Goal: Task Accomplishment & Management: Complete application form

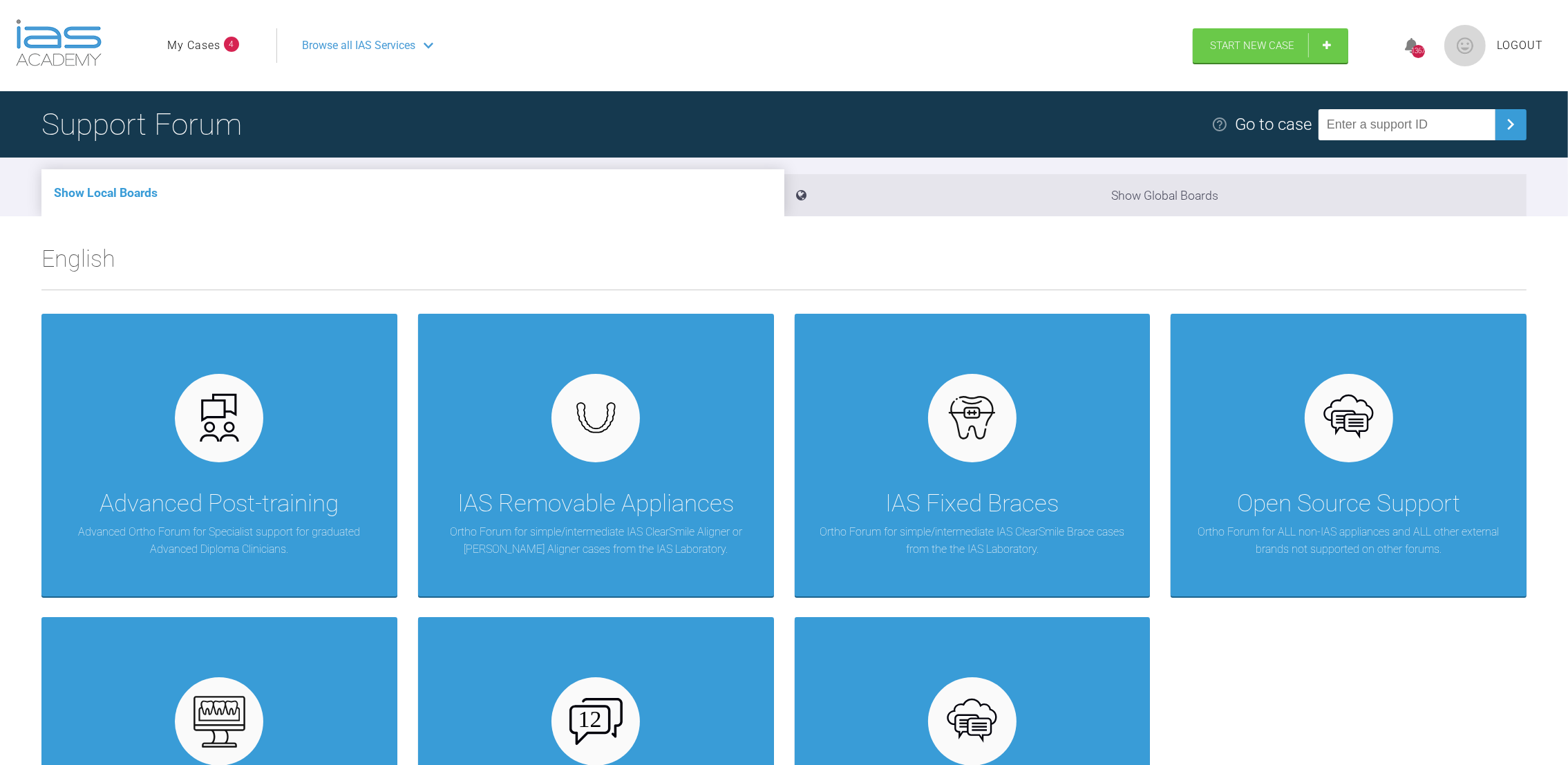
click at [395, 46] on span "Browse all IAS Services" at bounding box center [359, 45] width 113 height 18
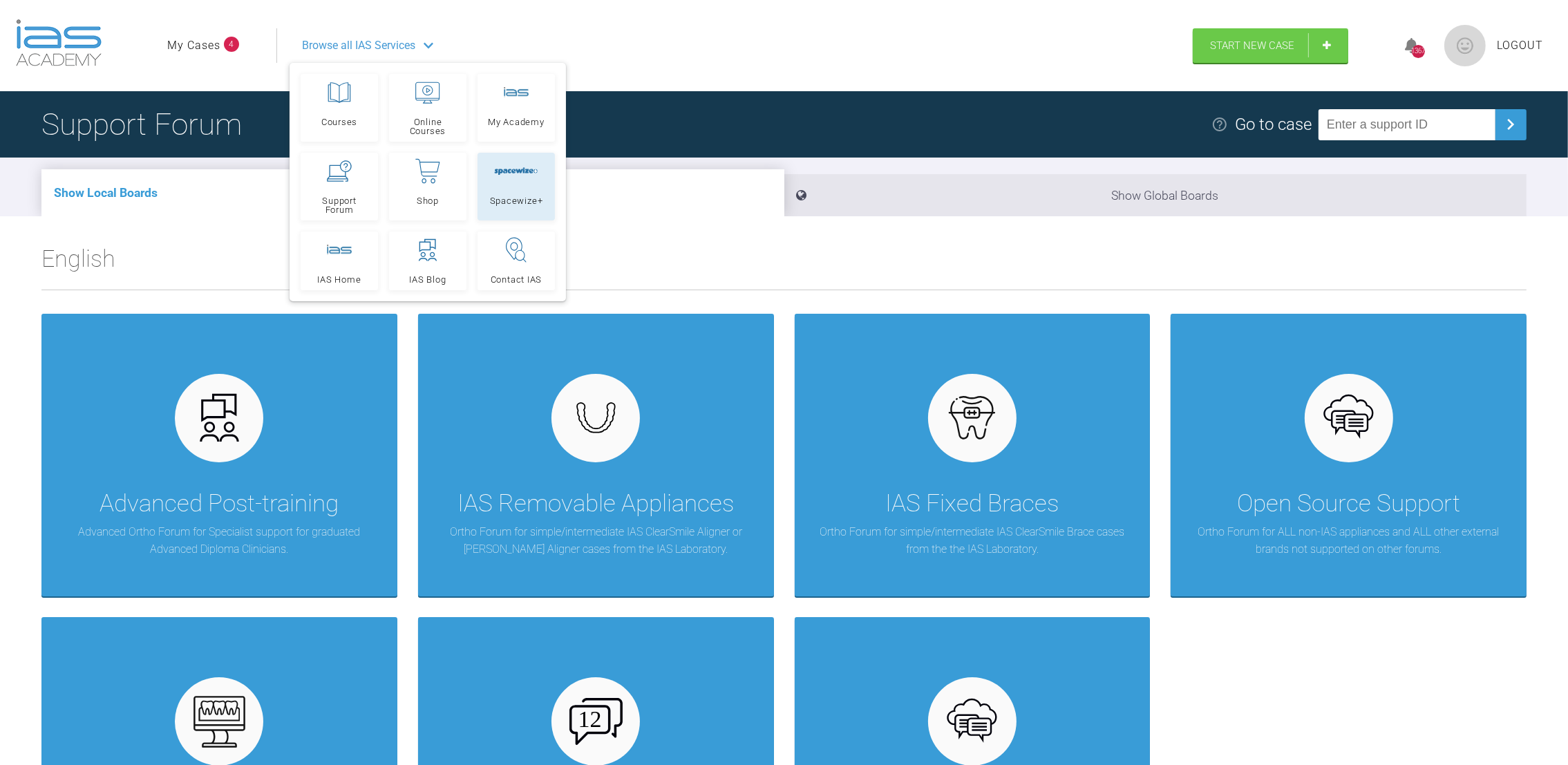
click at [507, 184] on link "Spacewize+" at bounding box center [516, 187] width 77 height 68
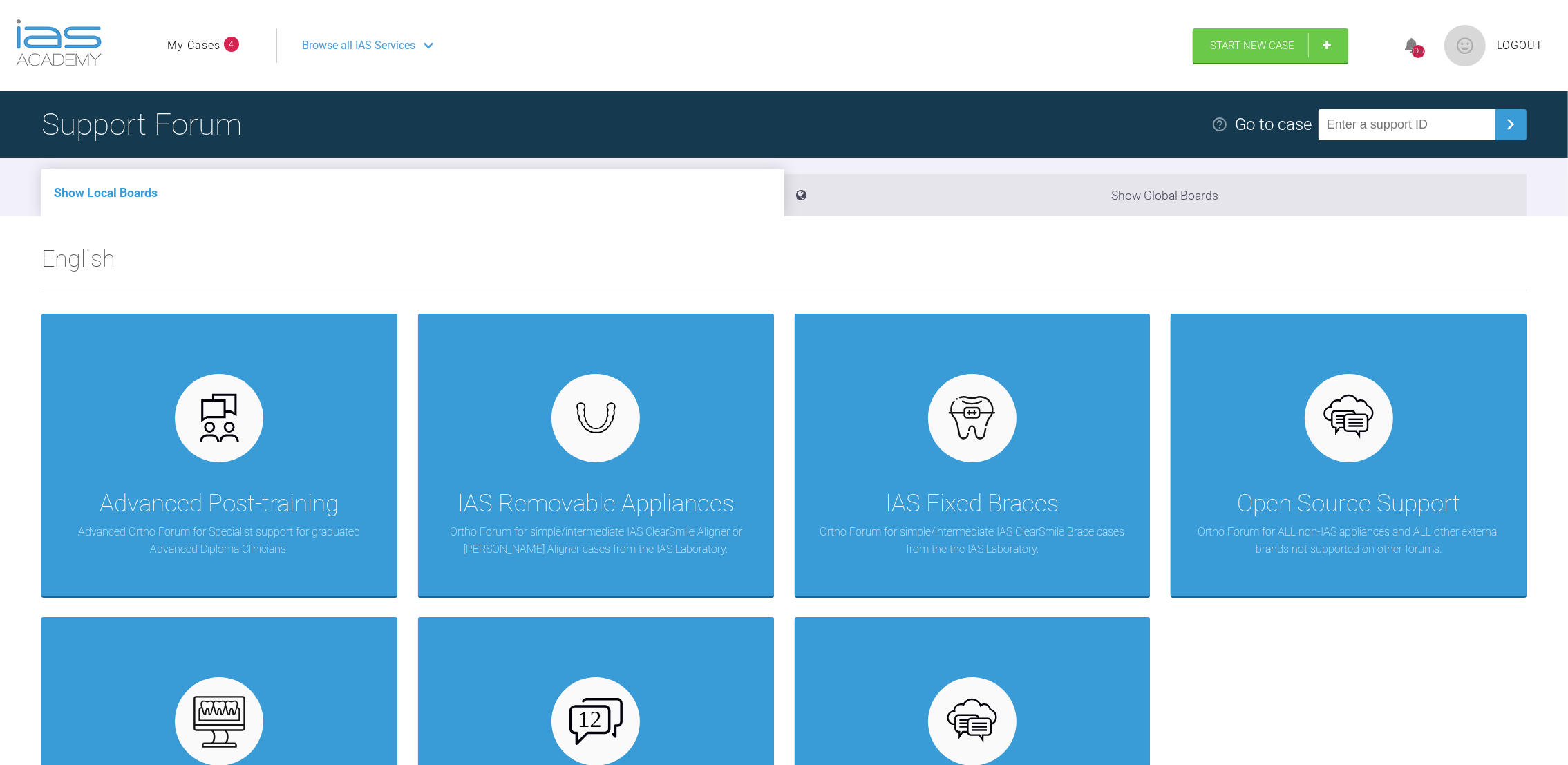
click at [1272, 64] on header "My Cases 4 Logout Browse all IAS Services Start New Case 1367 Logout" at bounding box center [784, 46] width 1568 height 91
drag, startPoint x: 1272, startPoint y: 64, endPoint x: 1250, endPoint y: 42, distance: 31.1
click at [1250, 42] on span "Start New Case" at bounding box center [1252, 47] width 84 height 13
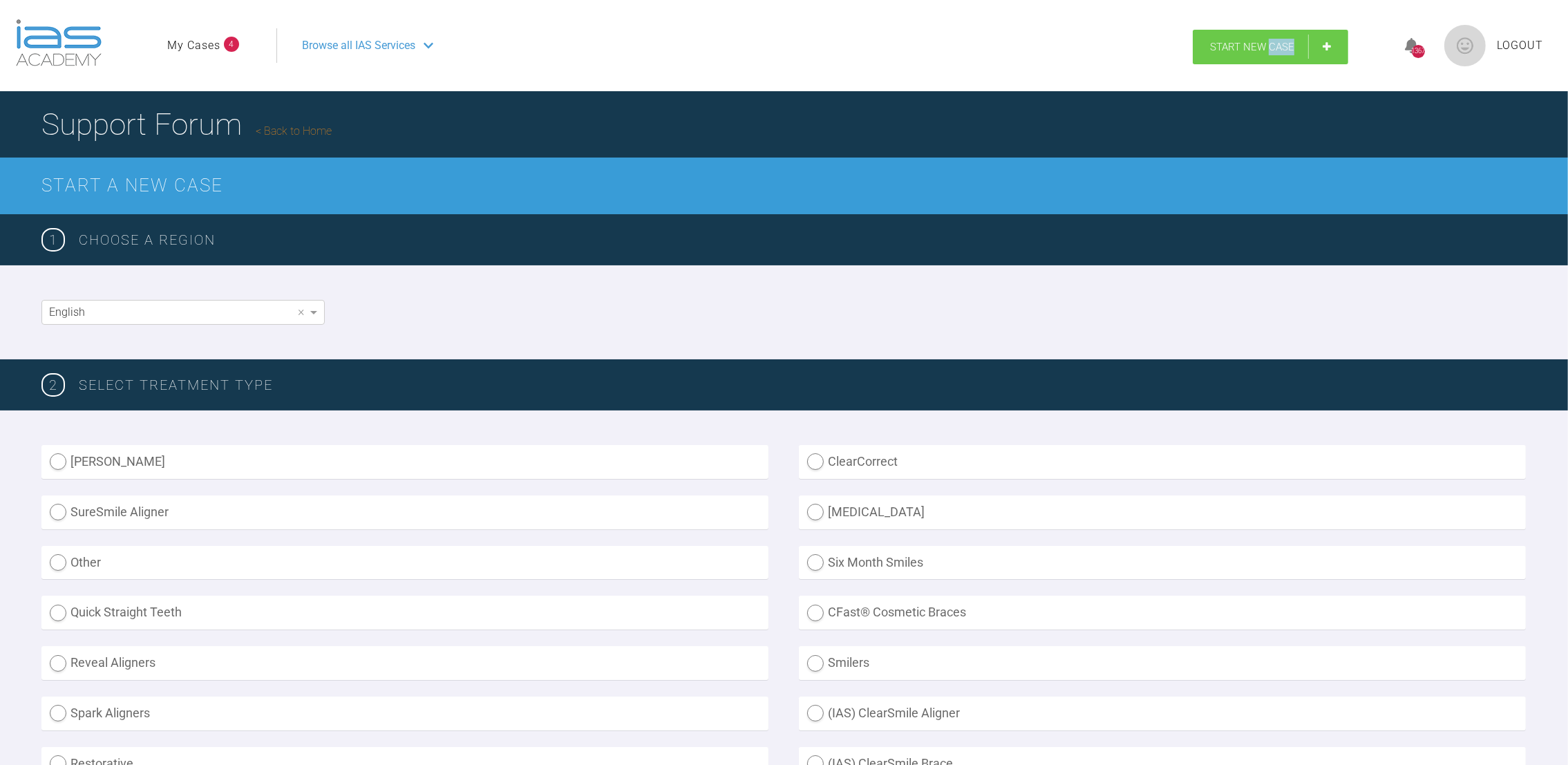
click at [1250, 42] on span "Start New Case" at bounding box center [1252, 47] width 84 height 13
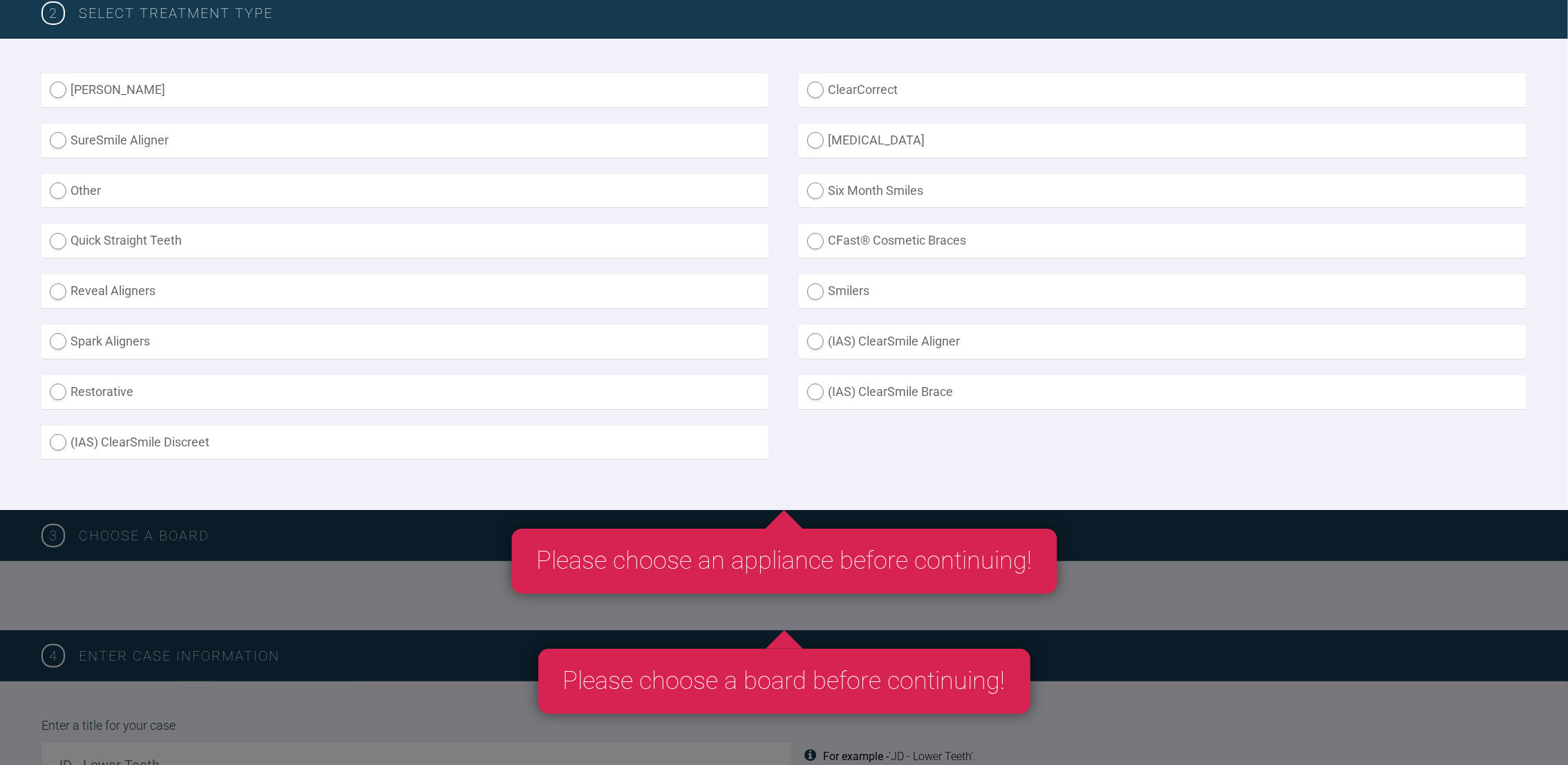
scroll to position [384, 0]
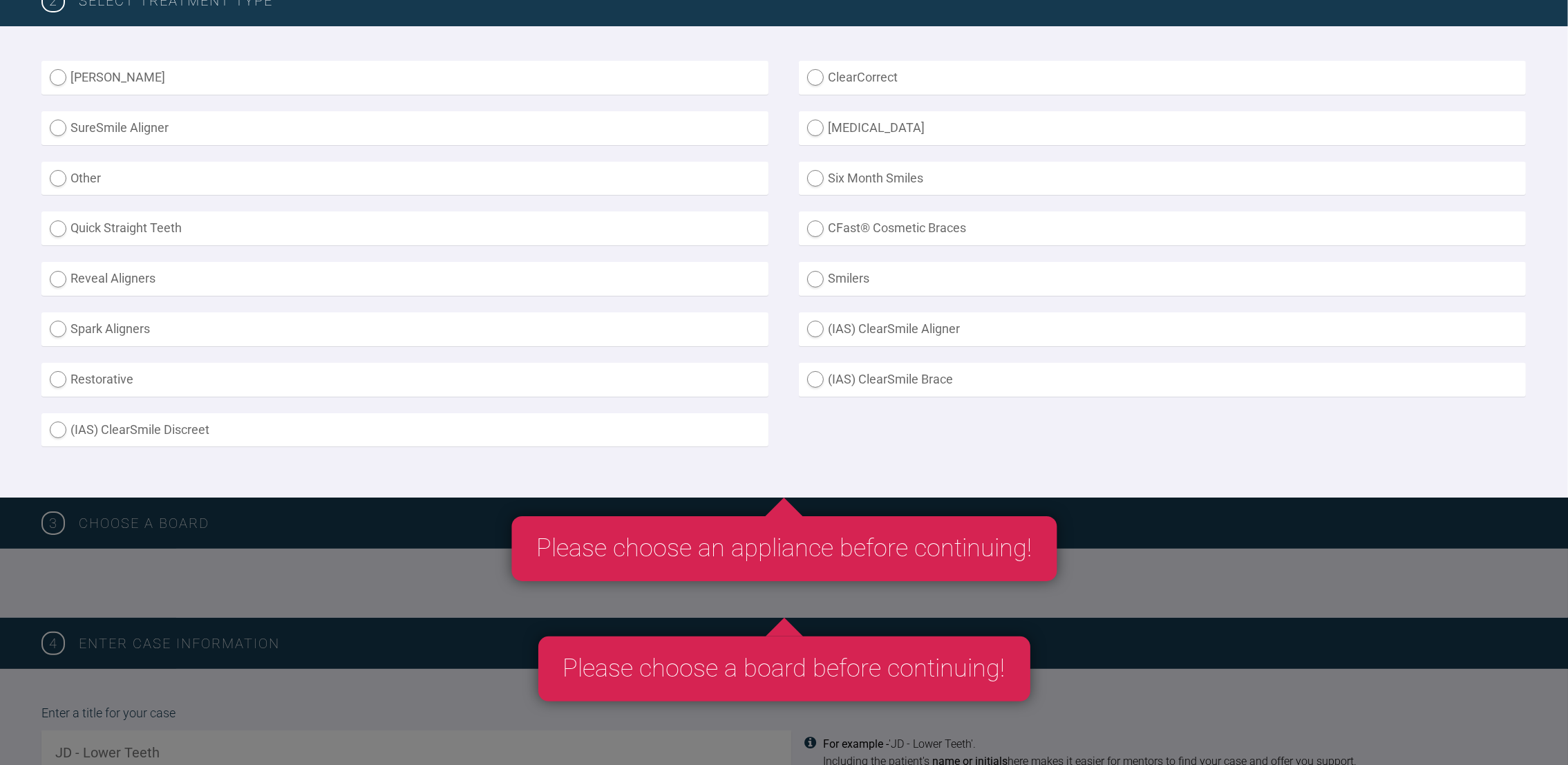
click at [818, 373] on label "(IAS) ClearSmile Brace" at bounding box center [1162, 379] width 727 height 34
radio Brace "true"
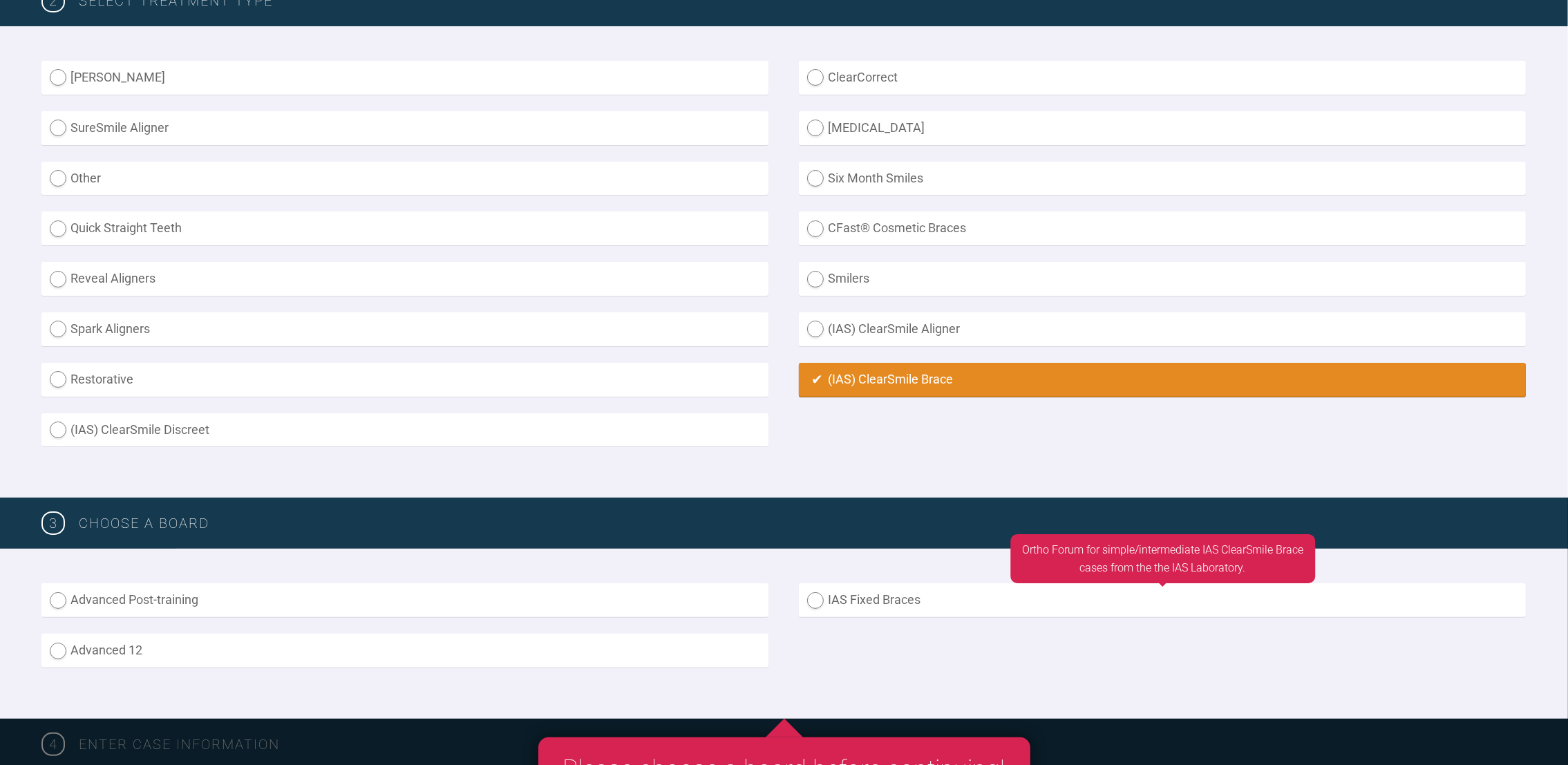
click at [816, 596] on label "IAS Fixed Braces" at bounding box center [1162, 600] width 727 height 34
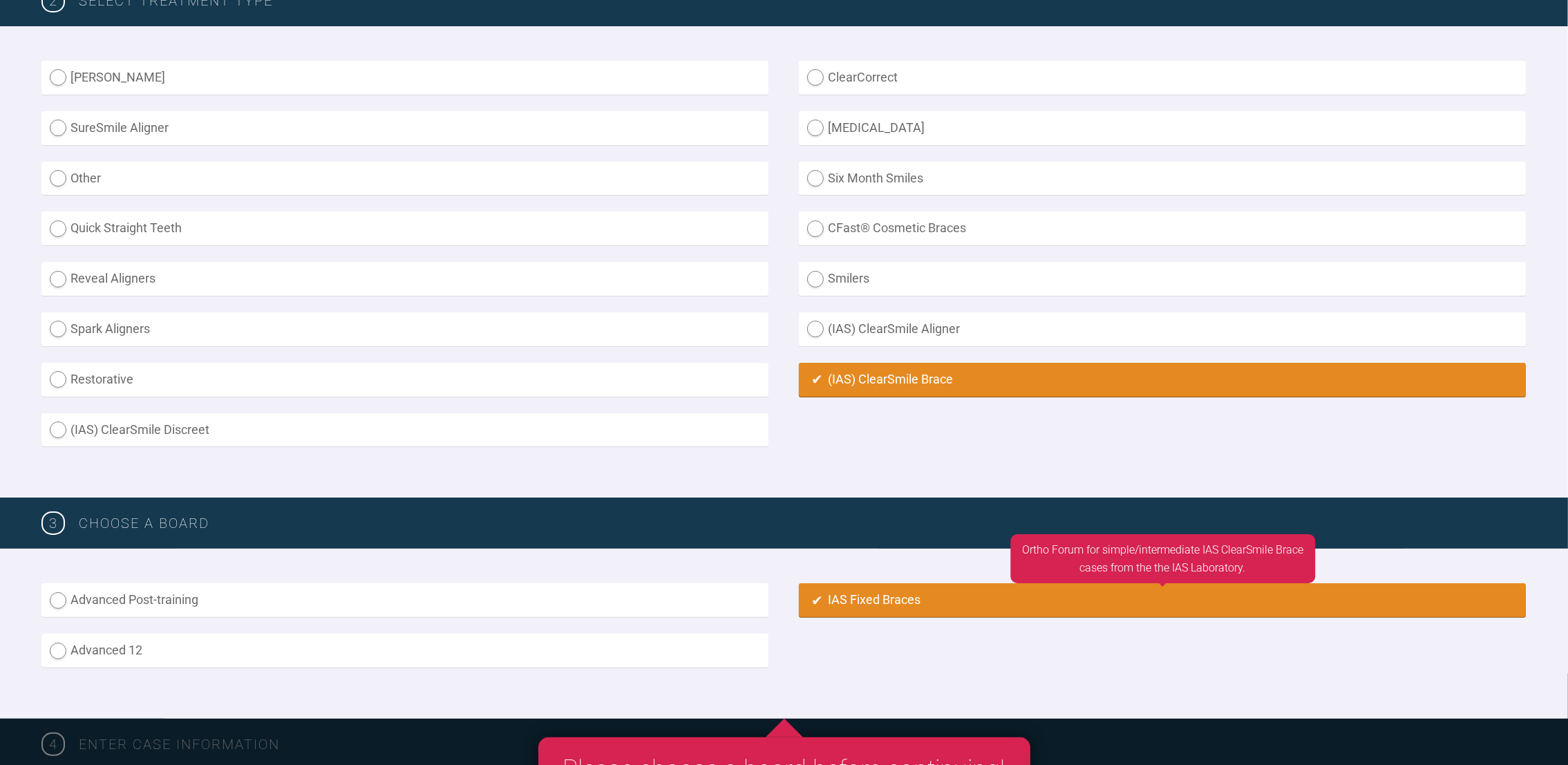
radio input "true"
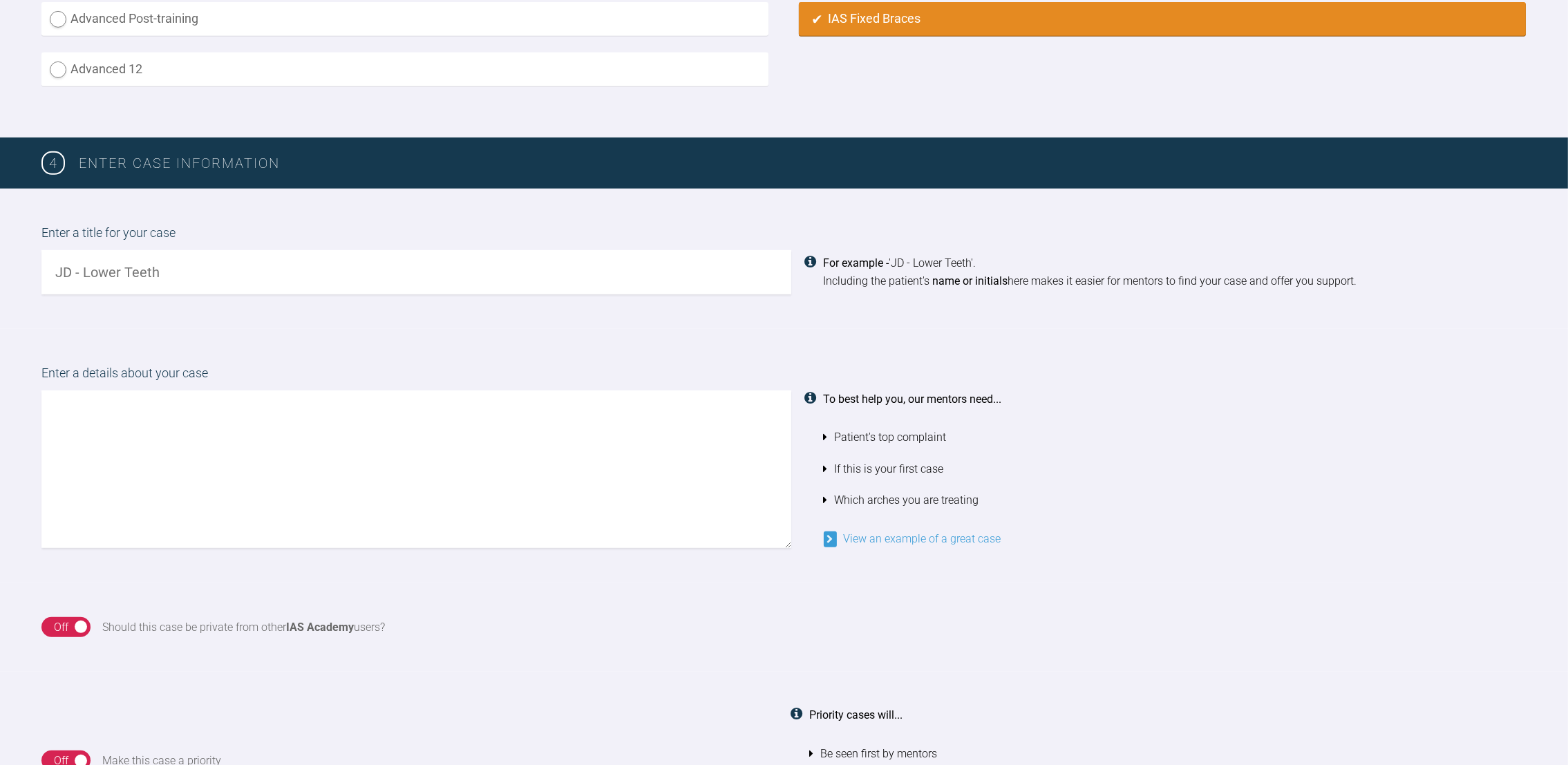
click at [381, 278] on input "text" at bounding box center [417, 272] width 750 height 44
type input "[PERSON_NAME] upper and lower teeth"
click at [221, 425] on textarea at bounding box center [417, 470] width 750 height 158
click at [354, 441] on textarea "Hi, Please find attached adp, spacewize, photos and radiographs" at bounding box center [417, 470] width 750 height 158
click at [433, 442] on textarea "Hi, Please find attached adp, spacewize, photos, radiographs" at bounding box center [417, 470] width 750 height 158
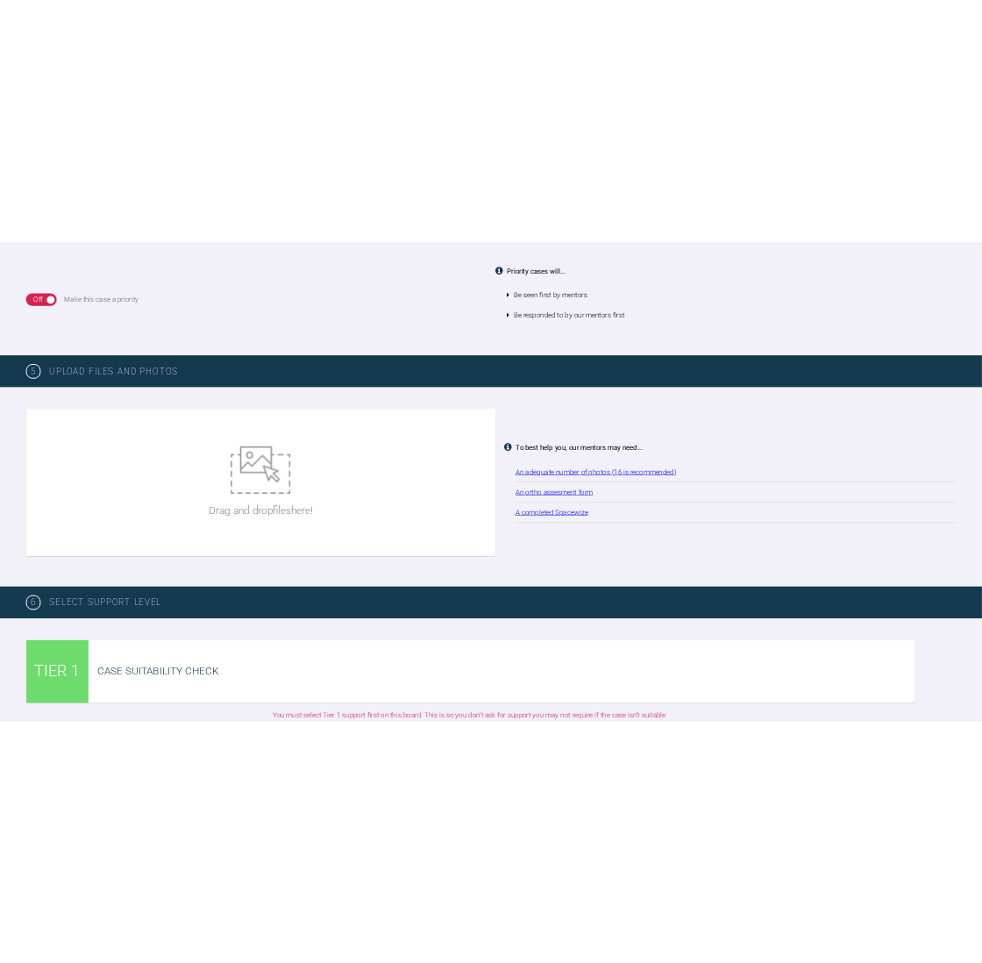
scroll to position [2135, 0]
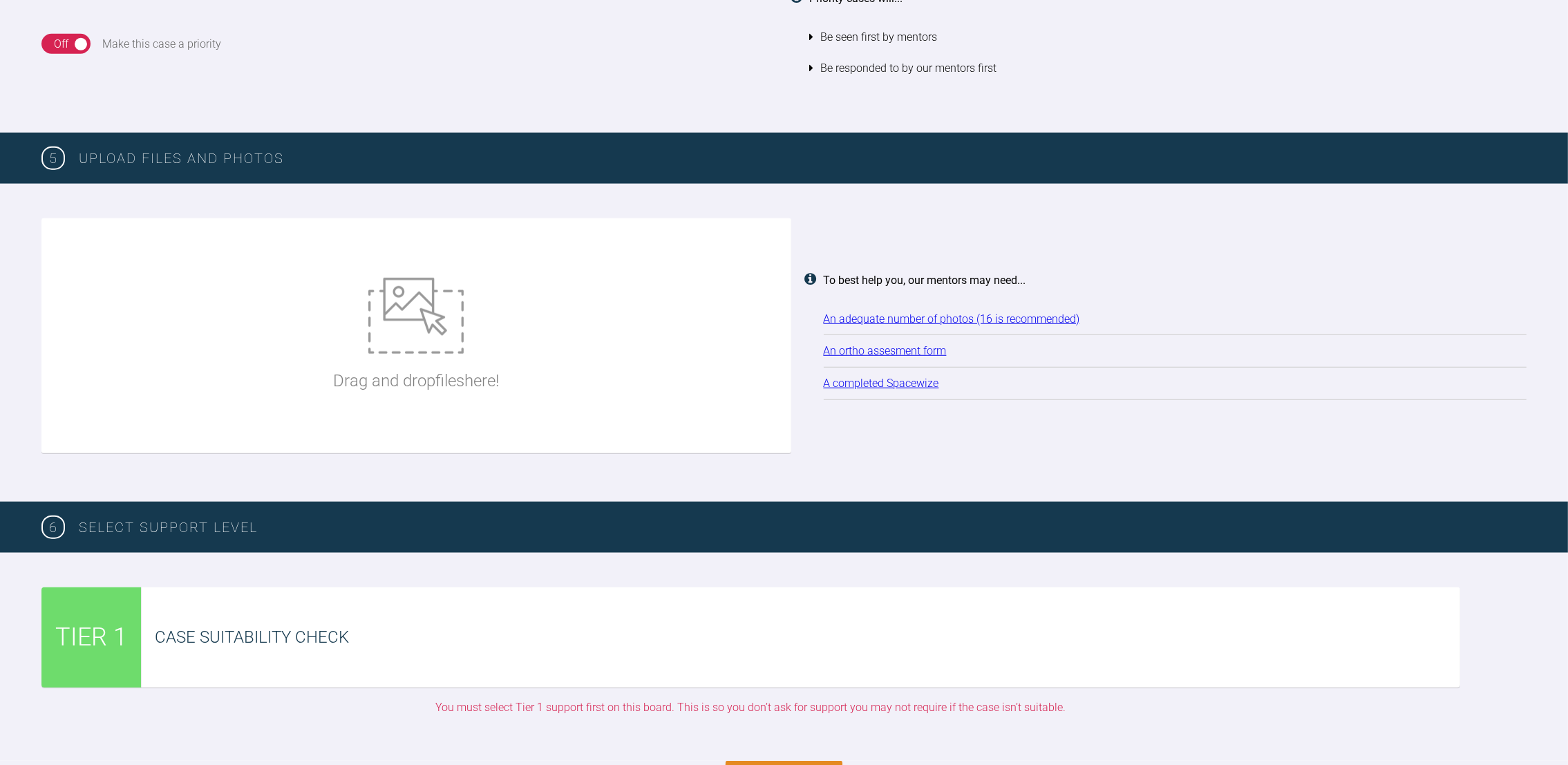
type textarea "Hi, Please find attached adp, spacewize, photos, radiographs and plan Thanksm […"
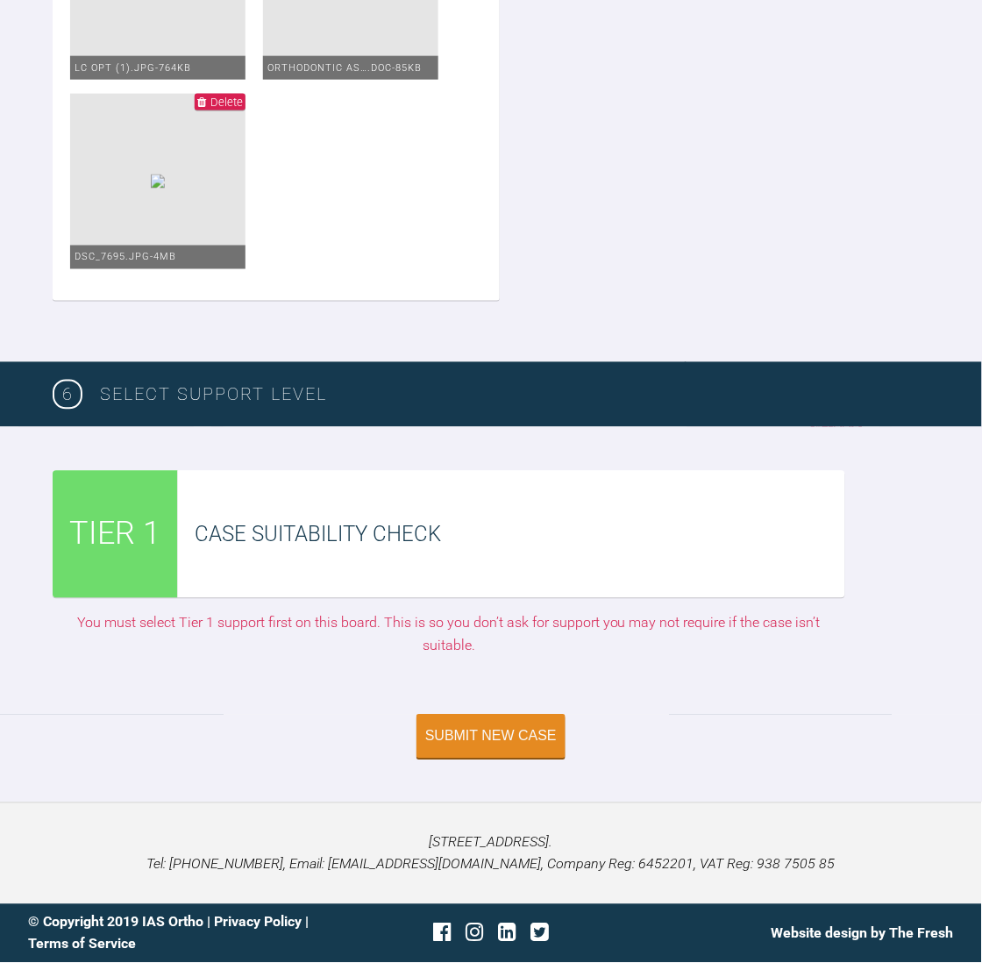
scroll to position [5165, 0]
click at [465, 746] on button "Submit New Case" at bounding box center [491, 739] width 149 height 44
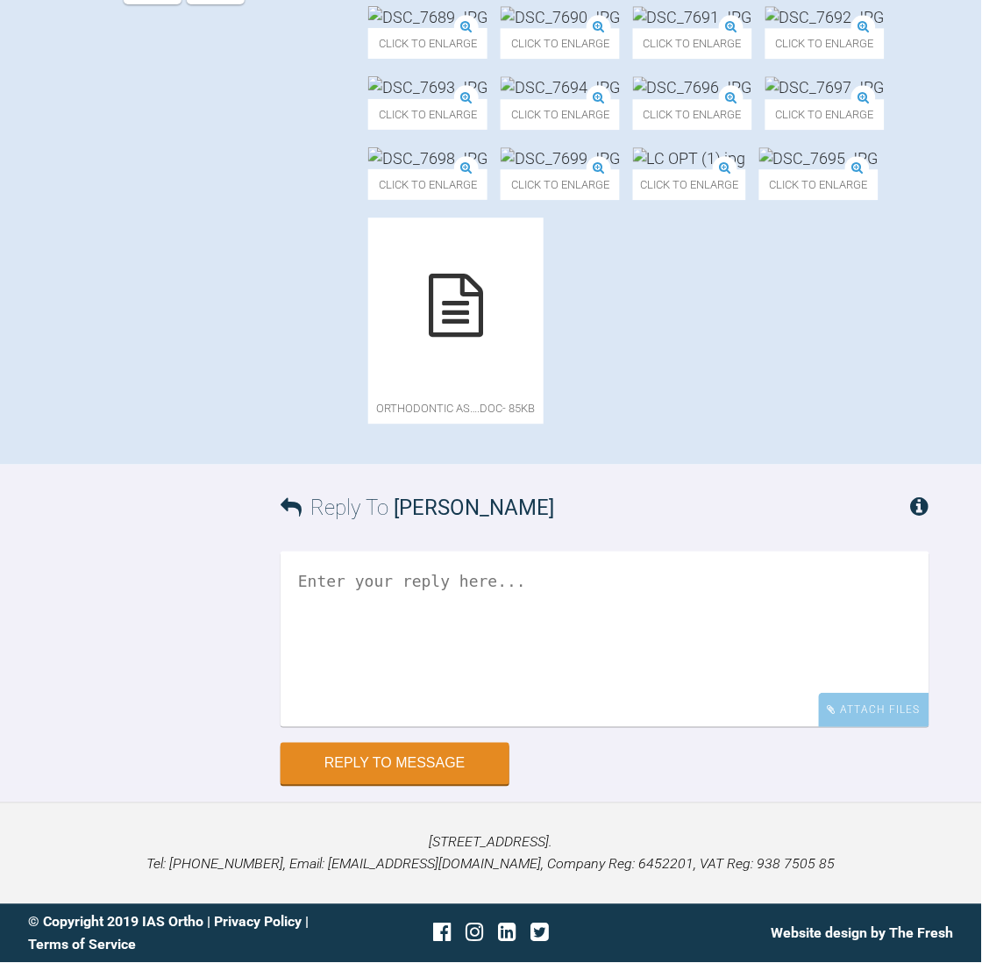
scroll to position [1736, 0]
